Goal: Navigation & Orientation: Find specific page/section

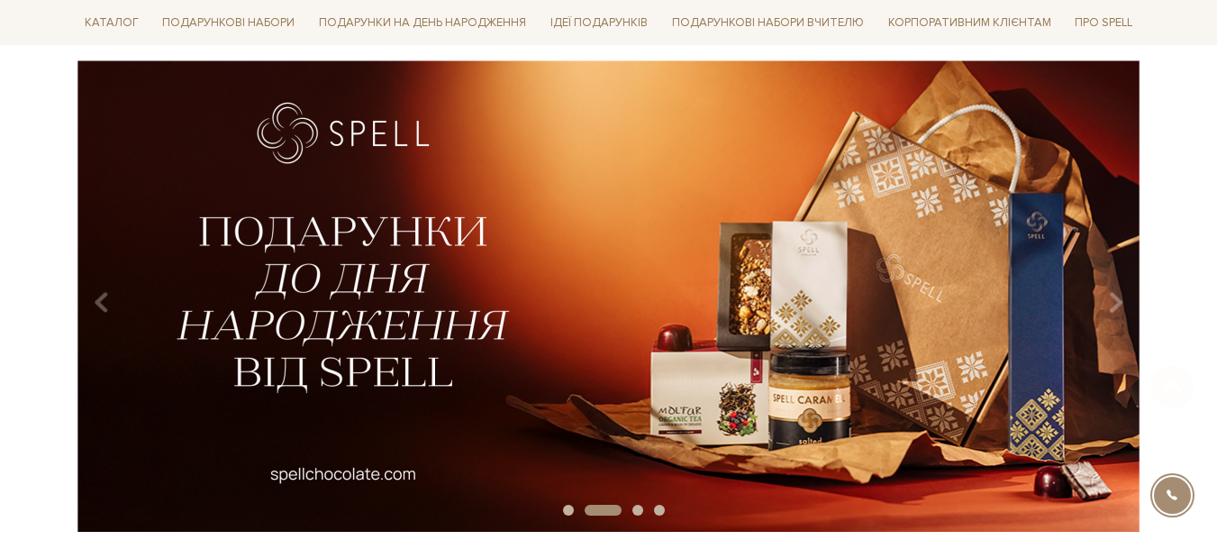
scroll to position [140, 0]
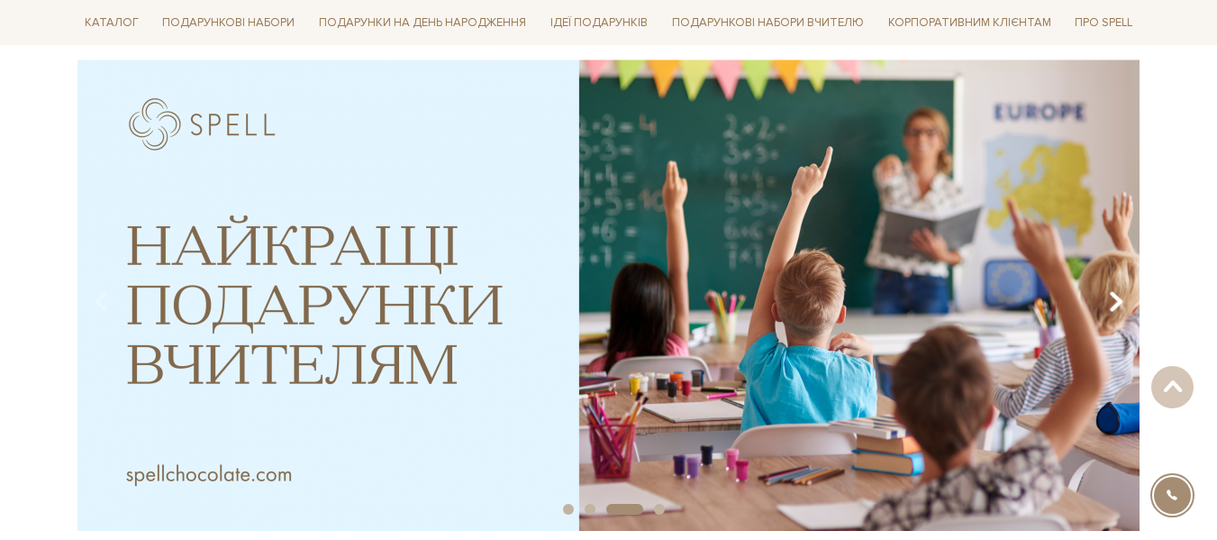
click at [1111, 291] on icon "Carousel Navigation" at bounding box center [1115, 301] width 15 height 31
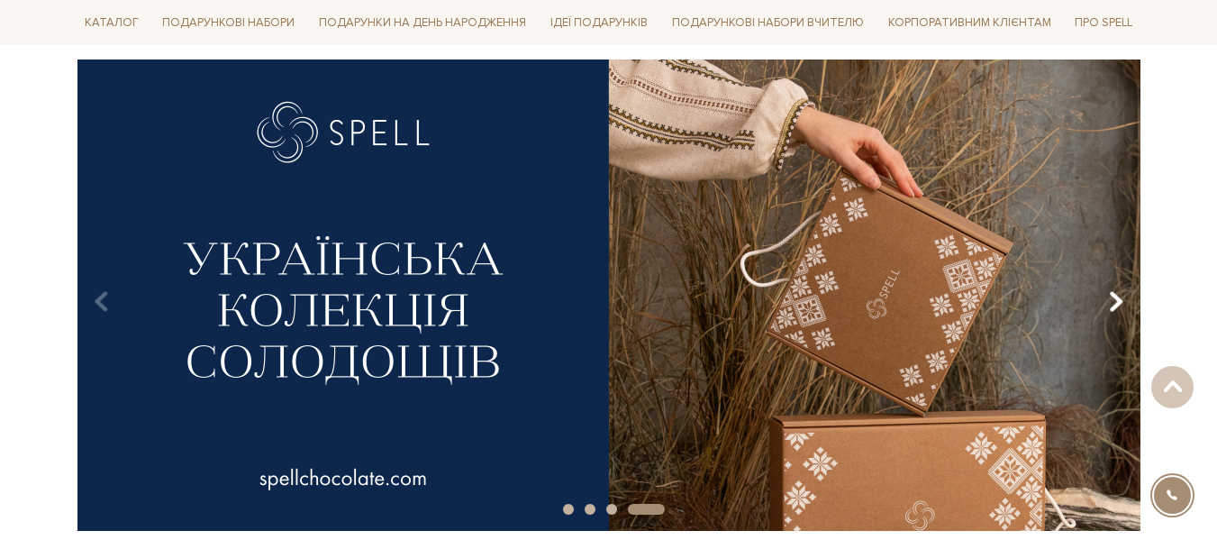
click at [1111, 291] on icon "Carousel Navigation" at bounding box center [1115, 301] width 15 height 31
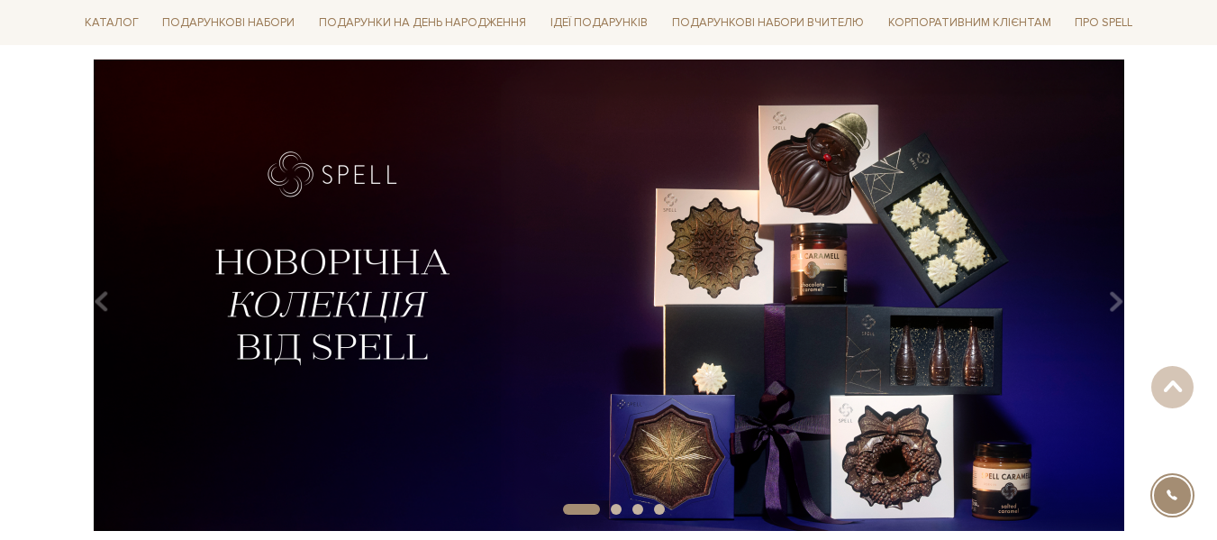
click at [550, 348] on img at bounding box center [608, 294] width 1063 height 471
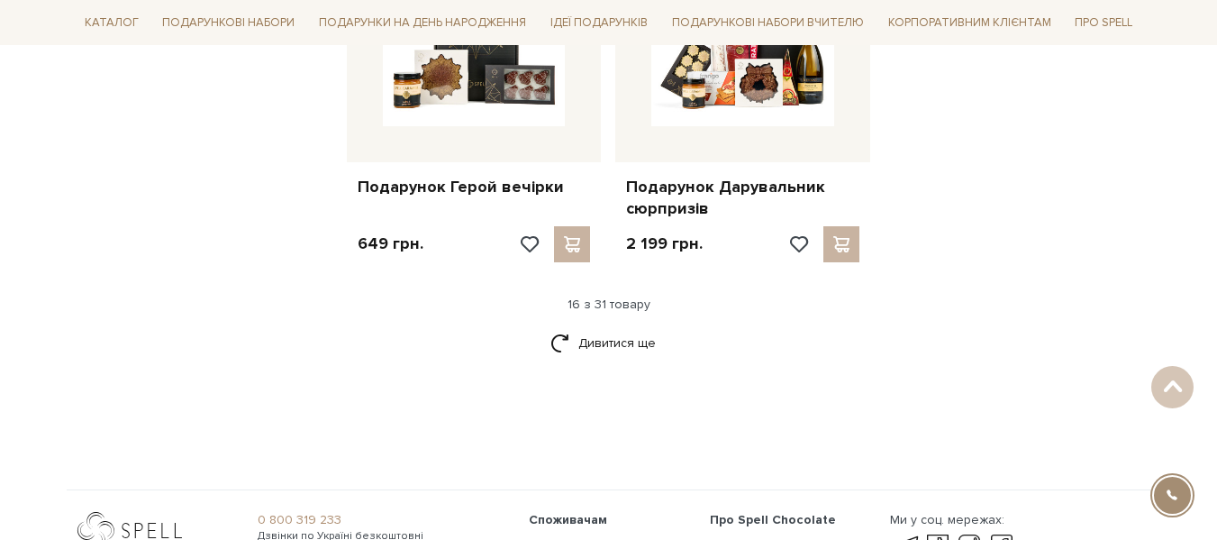
scroll to position [2312, 0]
click at [600, 345] on link "Дивитися ще" at bounding box center [608, 342] width 117 height 32
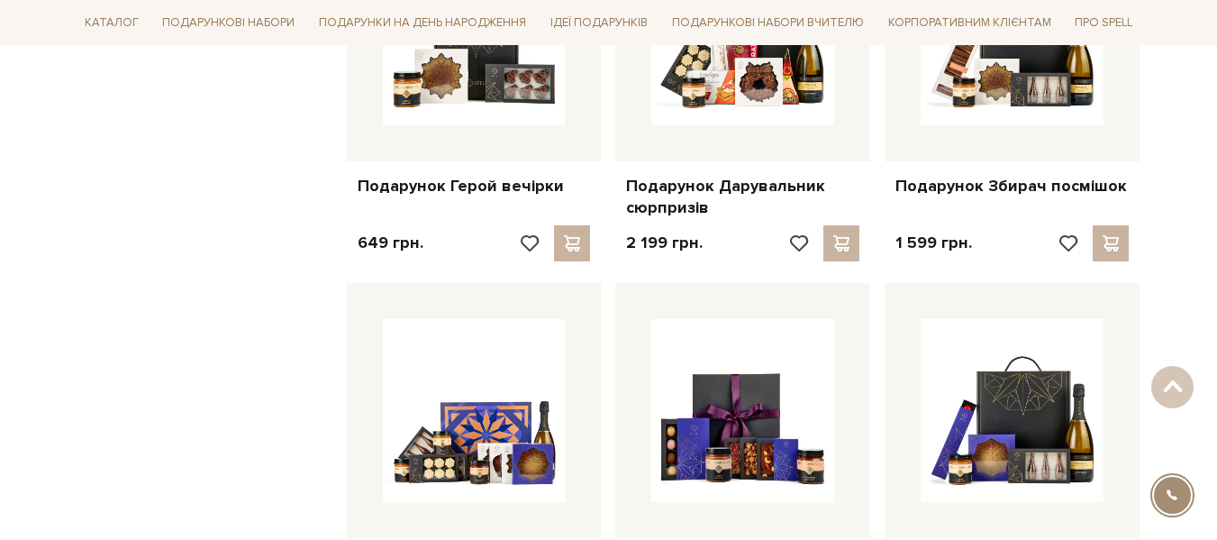
scroll to position [2192, 0]
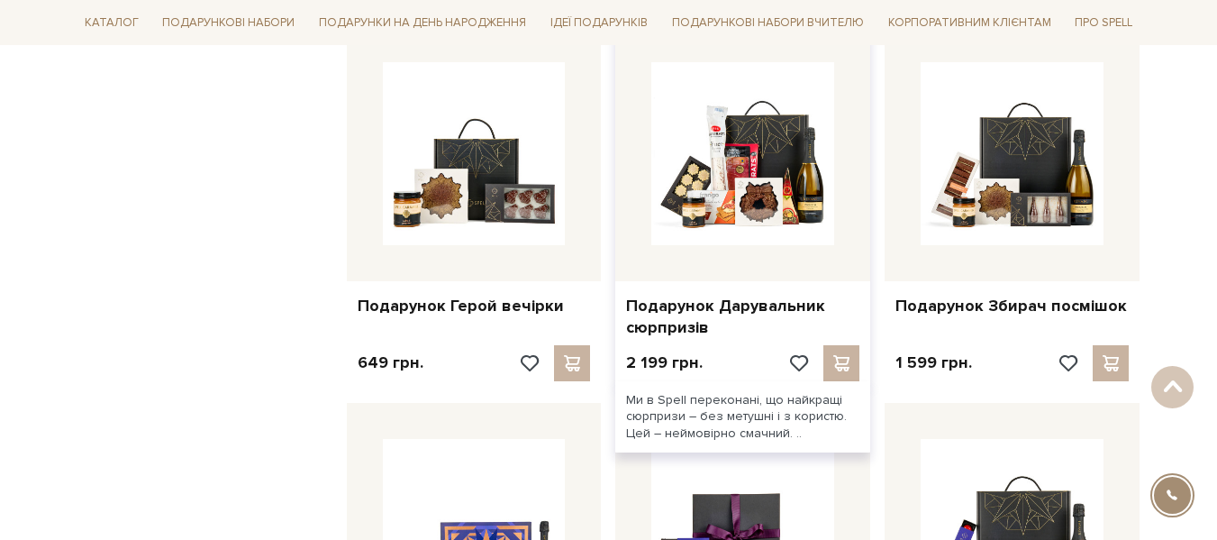
click at [717, 267] on div at bounding box center [742, 153] width 255 height 255
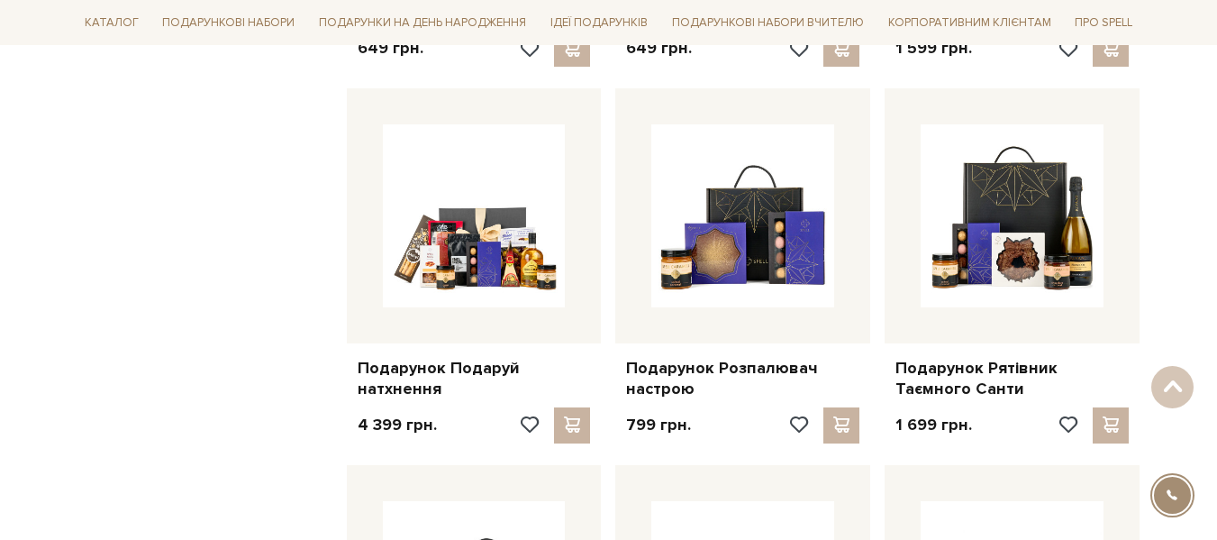
scroll to position [3279, 0]
